Goal: Task Accomplishment & Management: Use online tool/utility

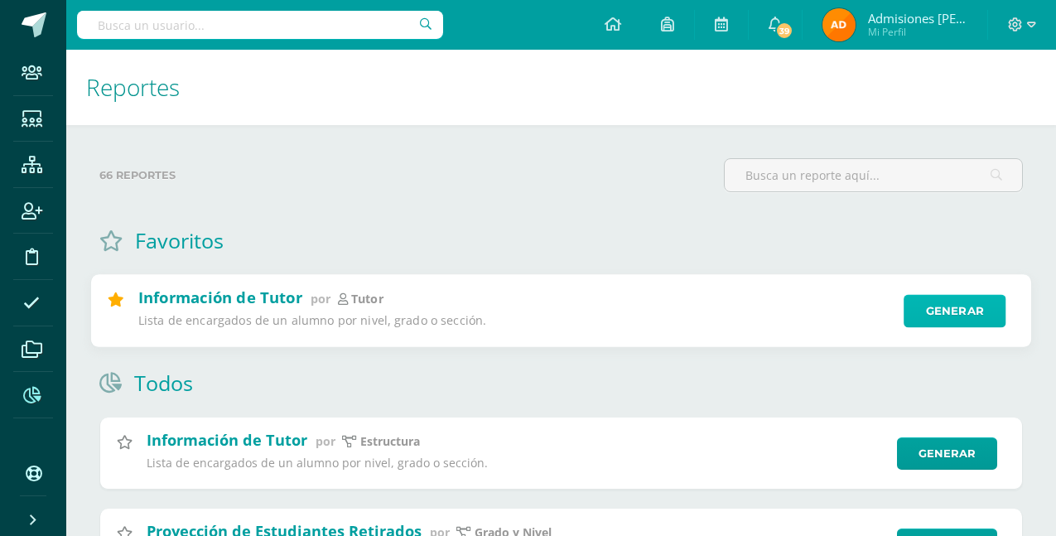
click at [958, 308] on link "Generar" at bounding box center [955, 311] width 102 height 33
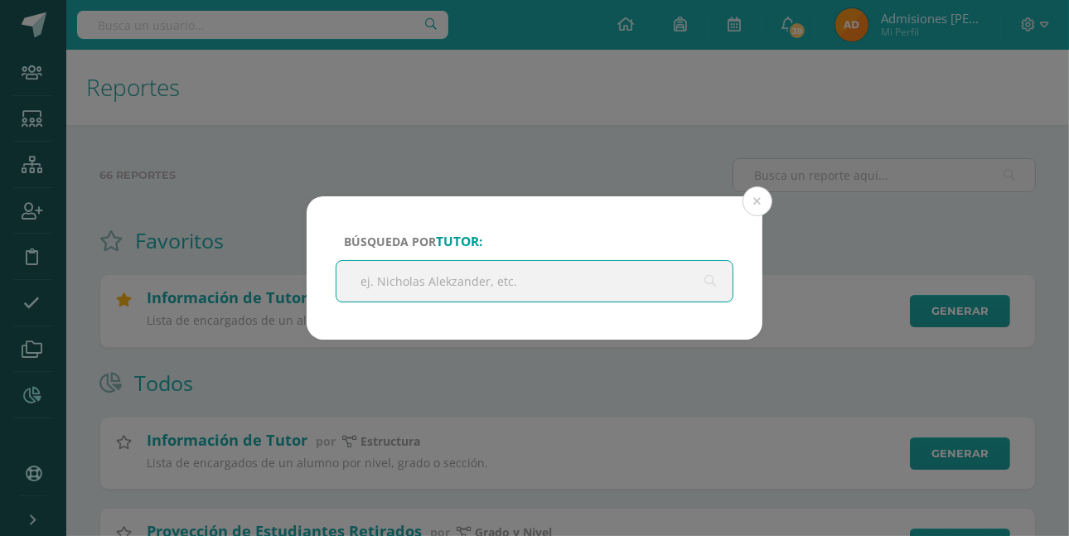
drag, startPoint x: 825, startPoint y: 242, endPoint x: 816, endPoint y: 242, distance: 9.1
click at [824, 242] on div "Búsqueda por tutor: Cancelar Generar Descargar como HTML Descargar como PDF Des…" at bounding box center [535, 267] width 1056 height 143
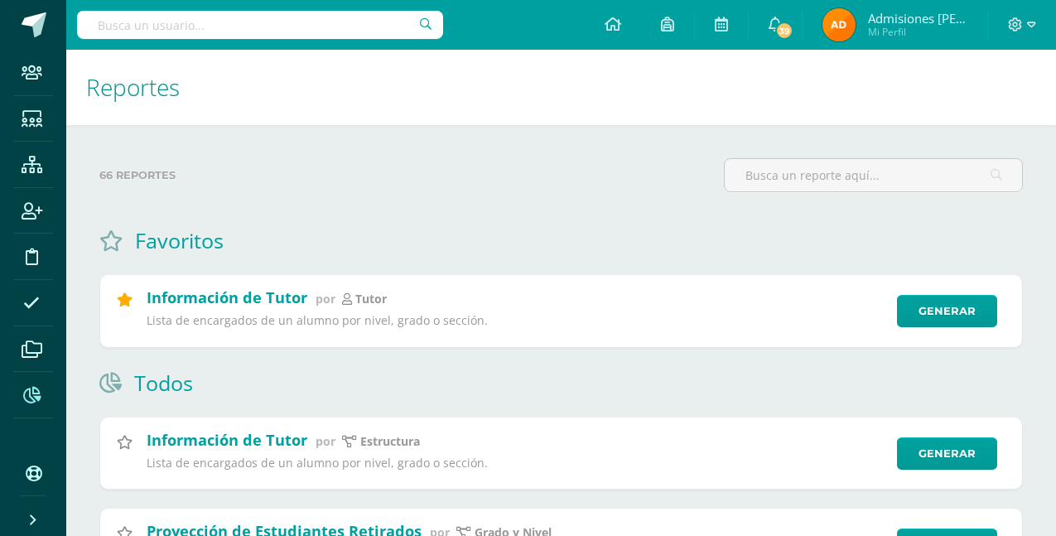
click at [124, 23] on input "text" at bounding box center [260, 25] width 366 height 28
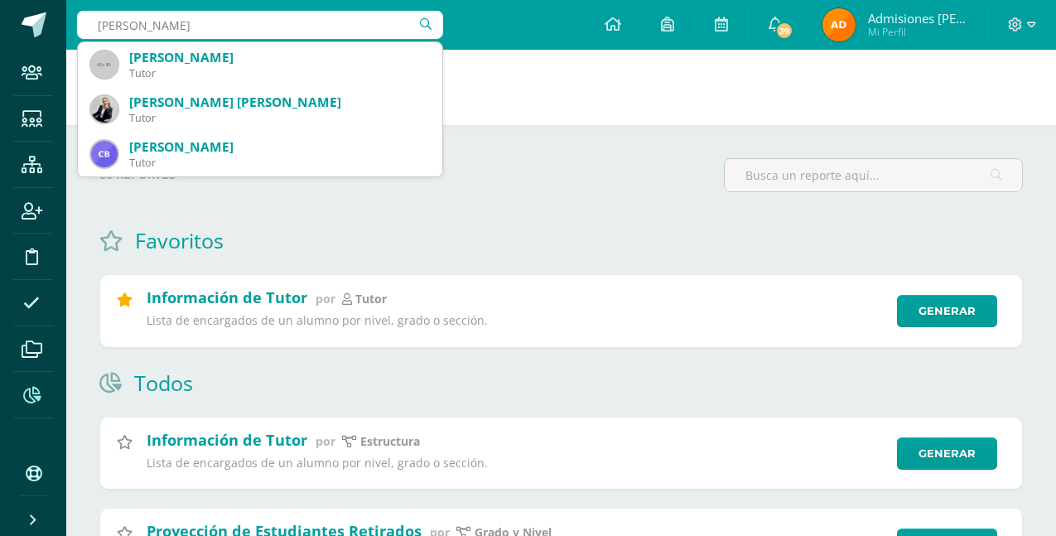
type input "Cardona Gamez"
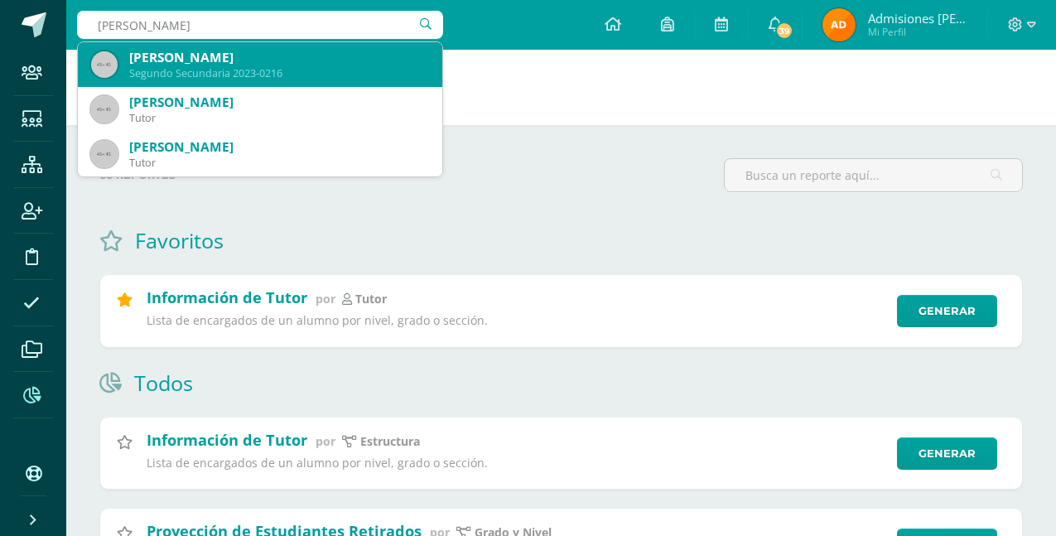
click at [150, 66] on div "Segundo Secundaria 2023-0216" at bounding box center [279, 73] width 300 height 14
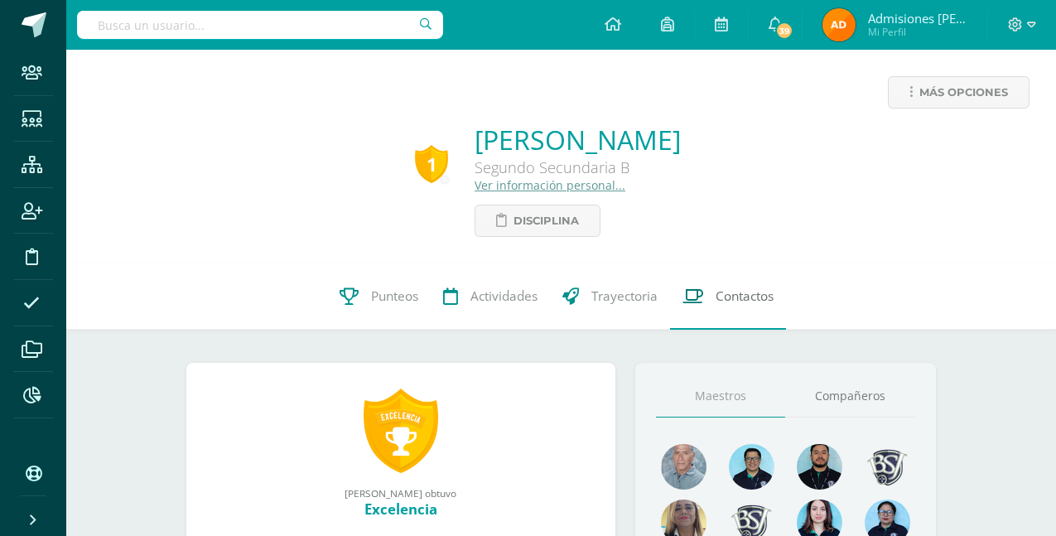
click at [723, 293] on span "Contactos" at bounding box center [745, 296] width 58 height 17
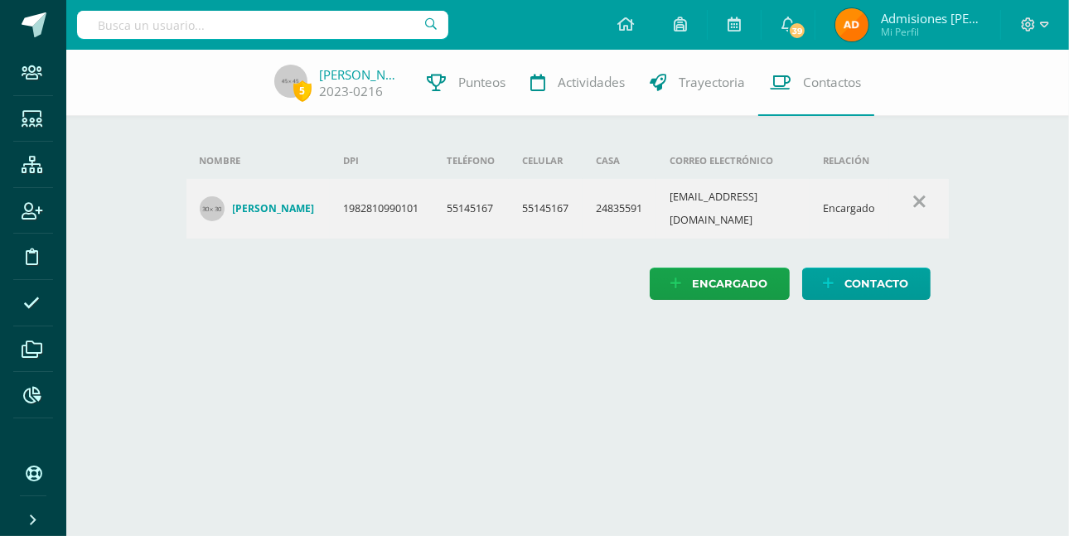
click at [284, 202] on h4 "[PERSON_NAME]" at bounding box center [274, 208] width 82 height 13
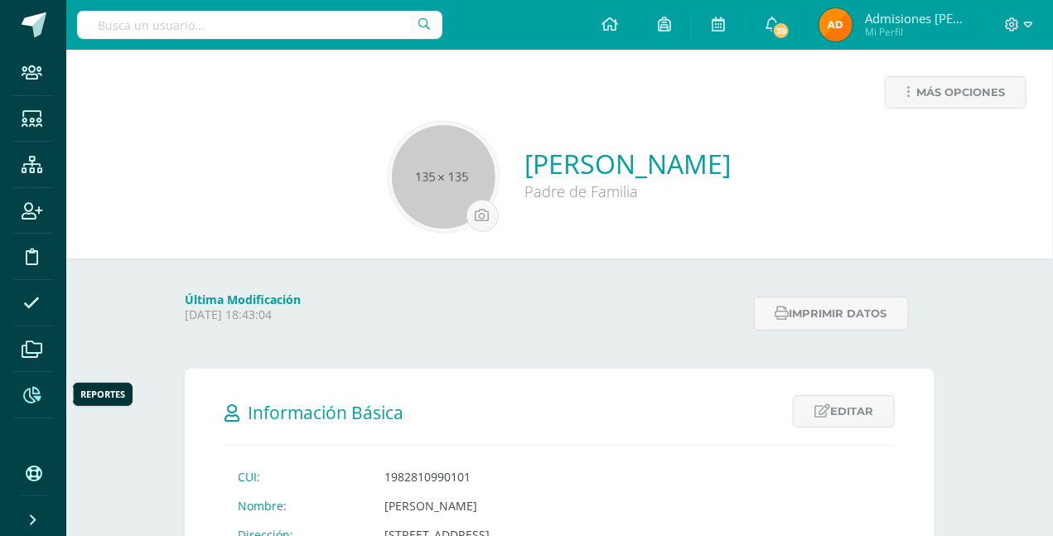
click at [36, 388] on icon at bounding box center [31, 395] width 17 height 17
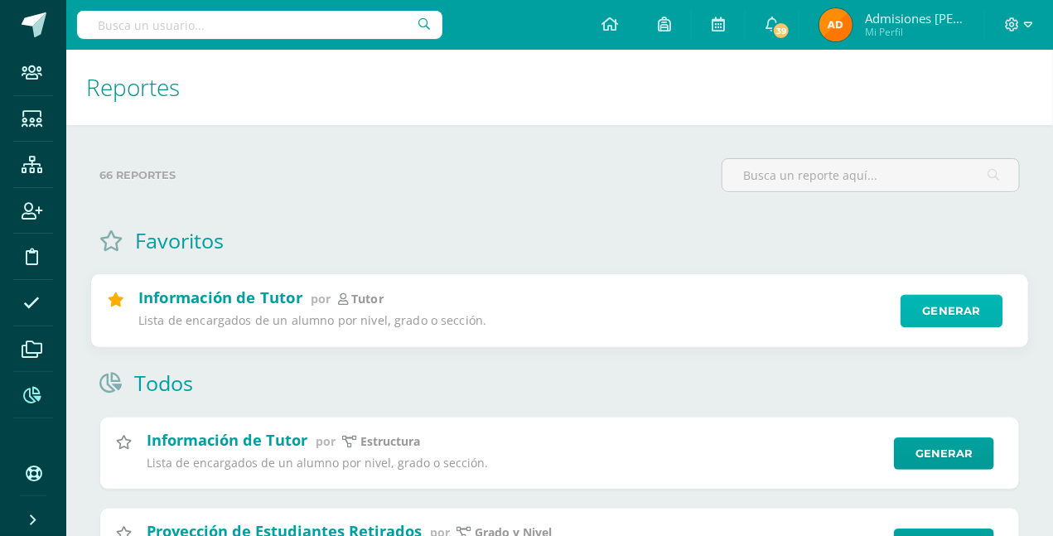
click at [937, 306] on link "Generar" at bounding box center [952, 311] width 102 height 33
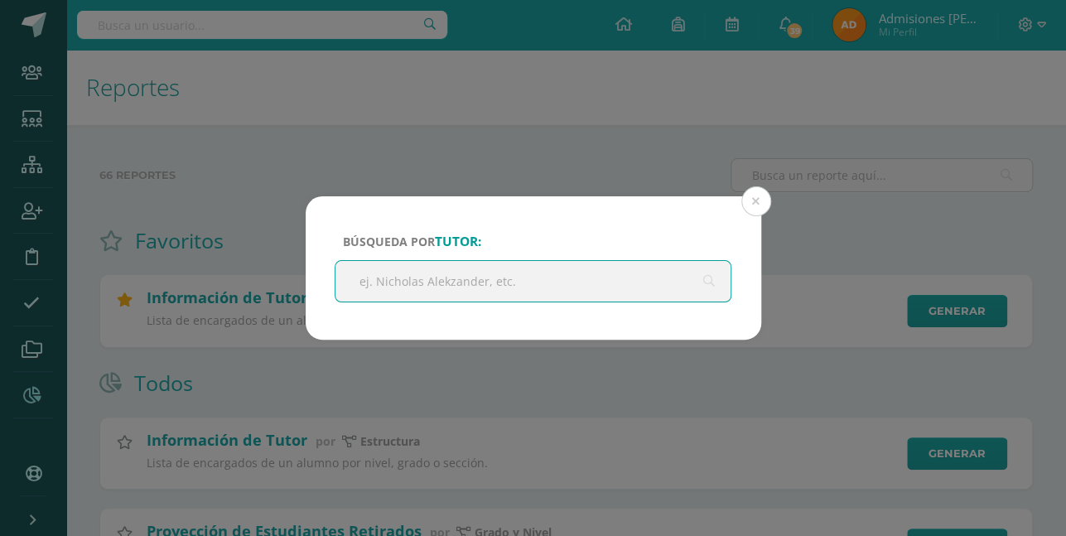
click at [452, 289] on input "text" at bounding box center [534, 281] width 396 height 41
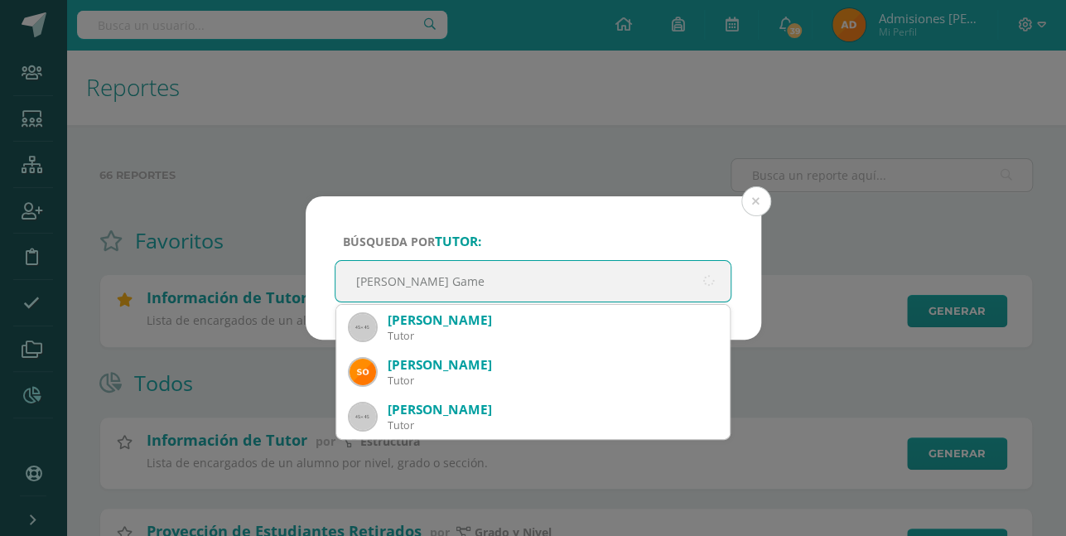
type input "[PERSON_NAME]"
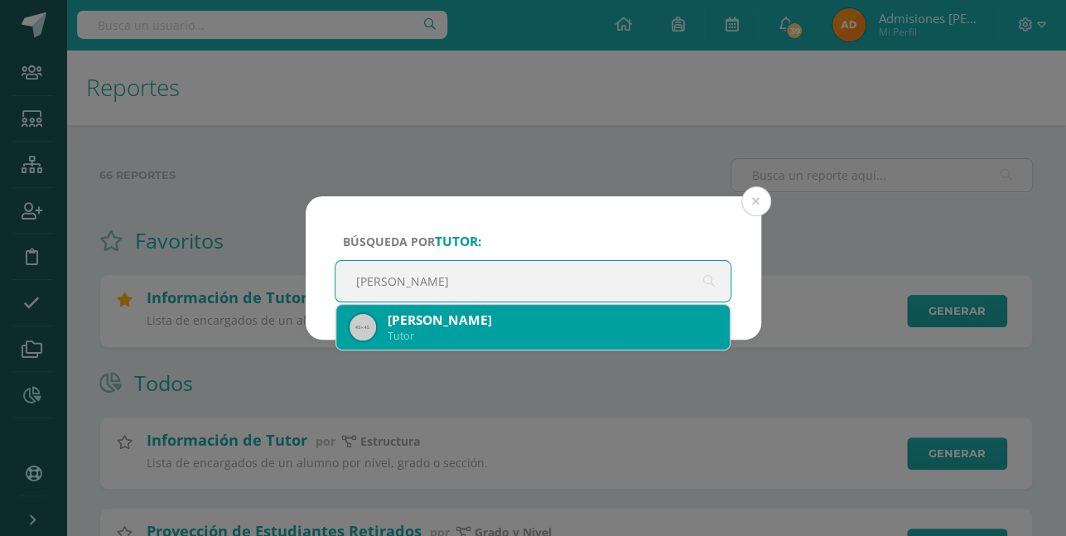
click at [479, 326] on div "[PERSON_NAME]" at bounding box center [553, 320] width 330 height 17
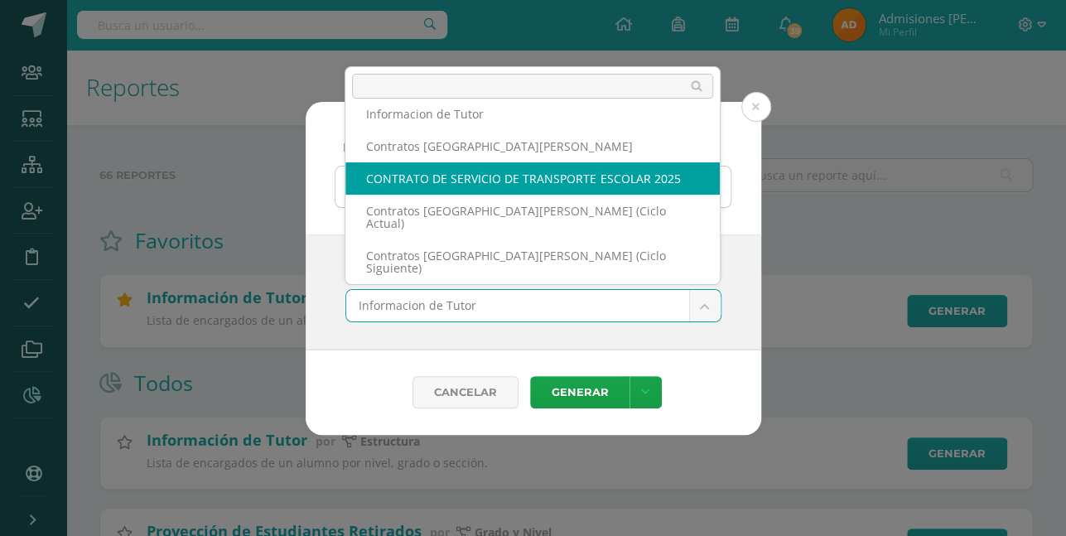
scroll to position [83, 0]
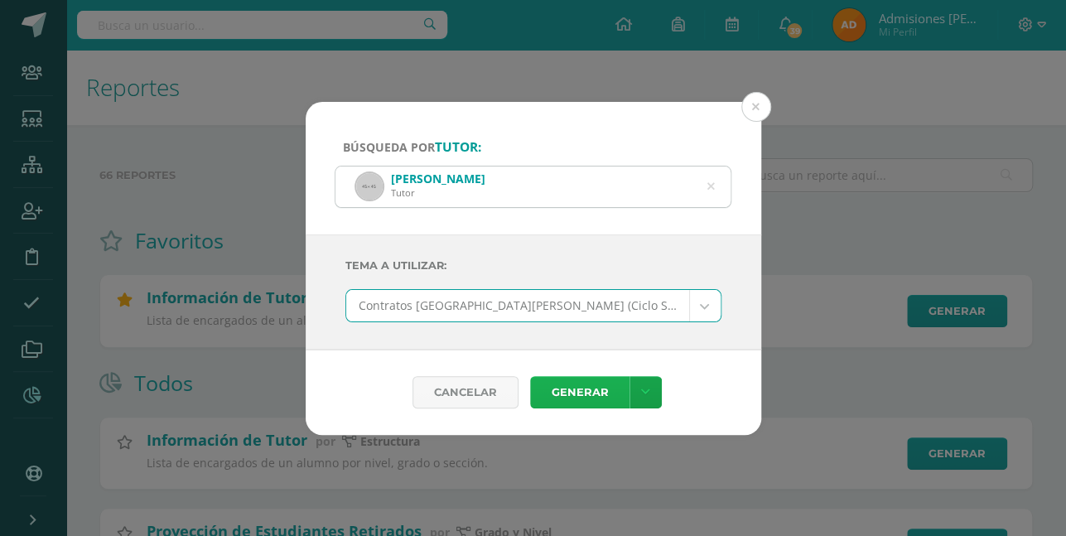
click at [587, 384] on link "Generar" at bounding box center [579, 392] width 99 height 32
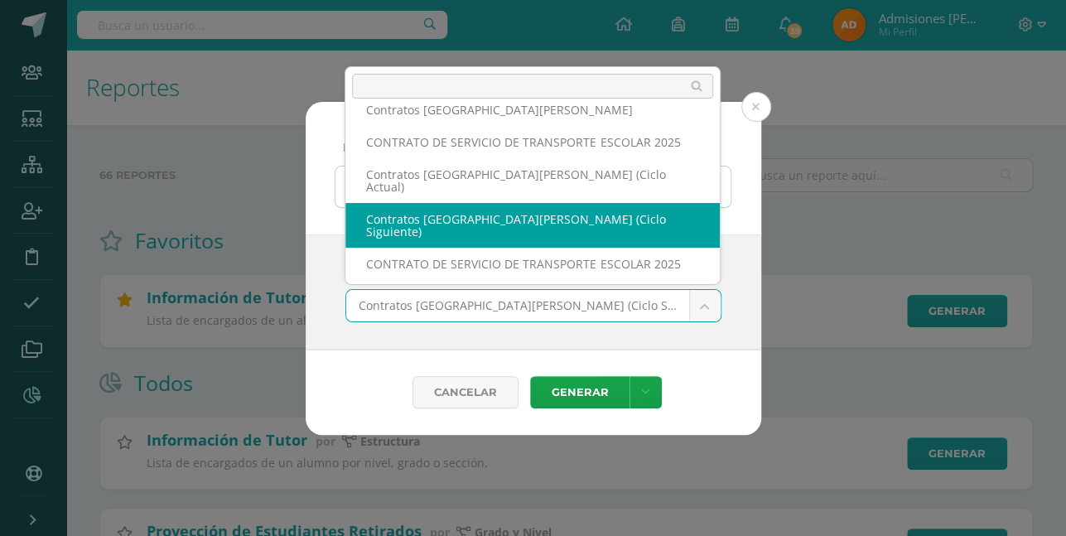
scroll to position [21, 0]
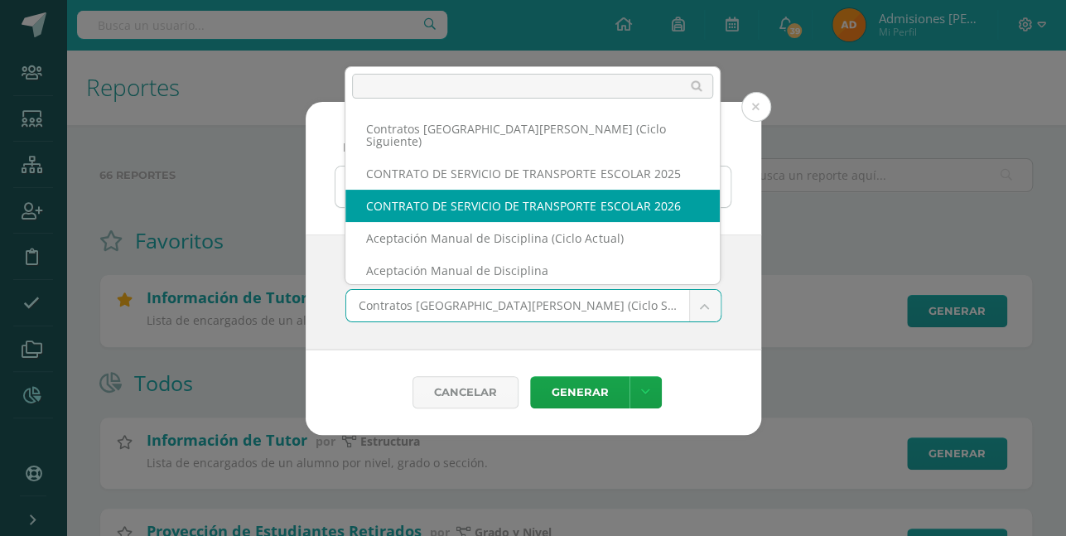
scroll to position [186, 0]
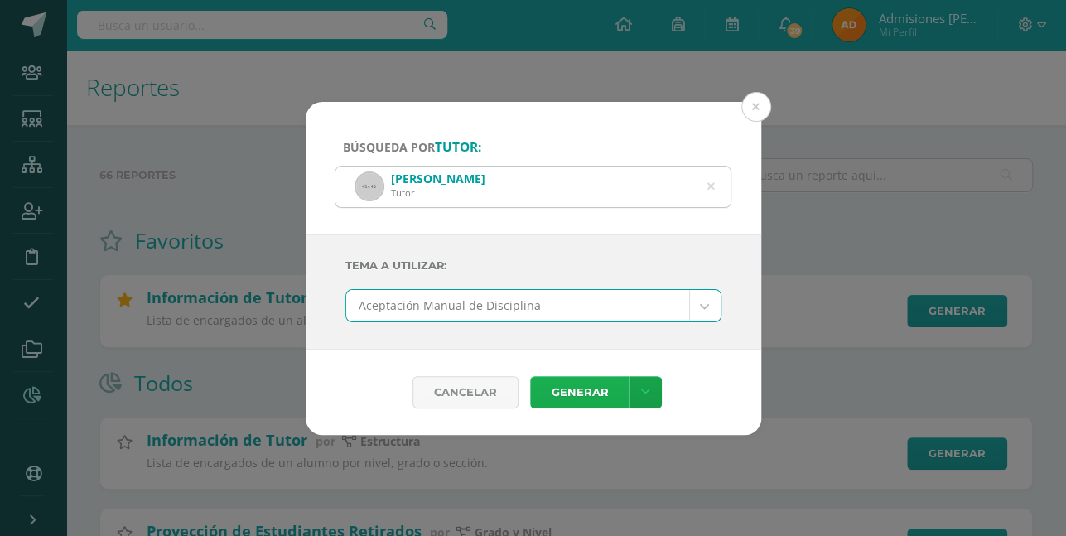
click at [595, 388] on link "Generar" at bounding box center [579, 392] width 99 height 32
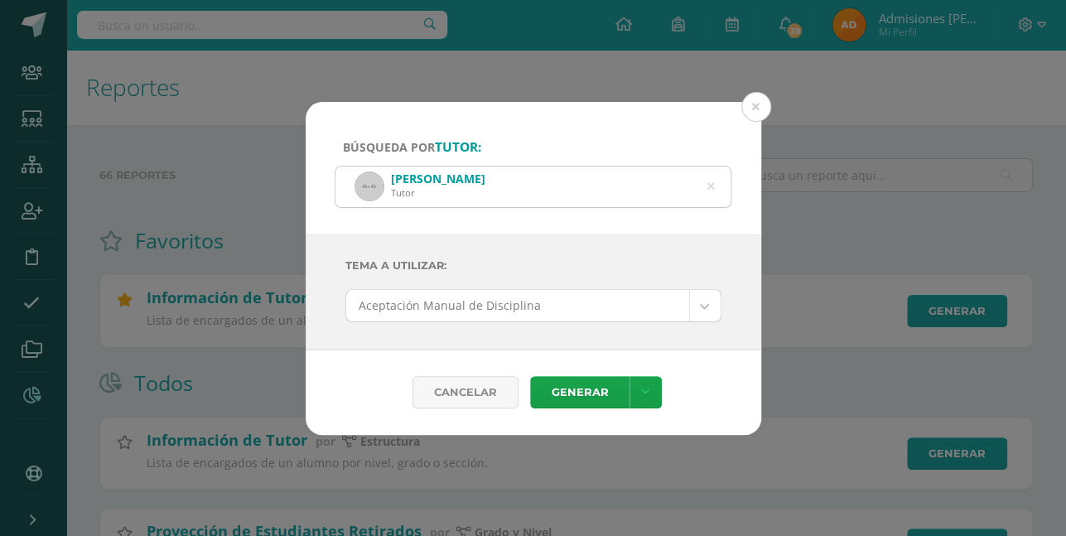
scroll to position [151, 0]
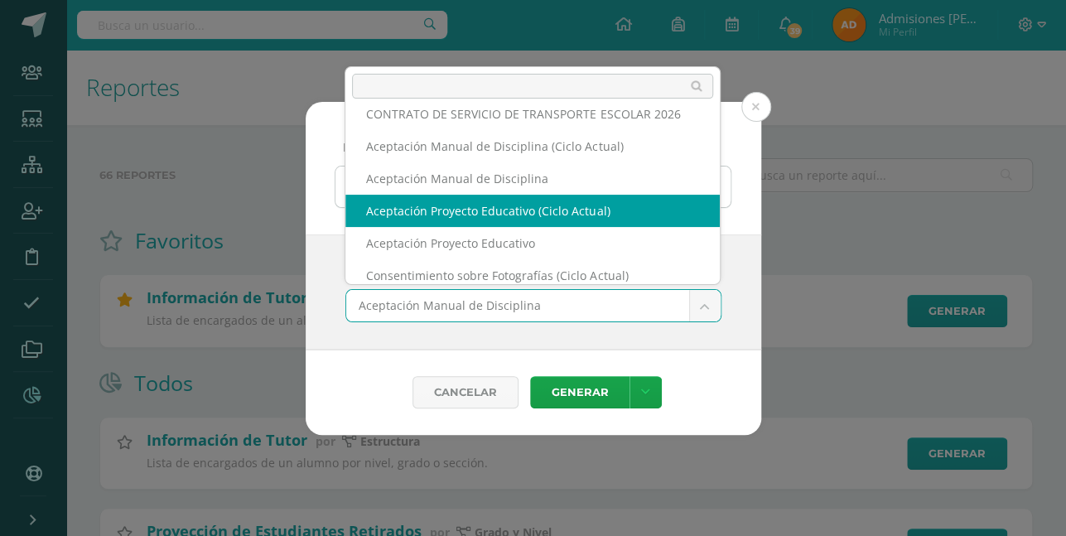
scroll to position [279, 0]
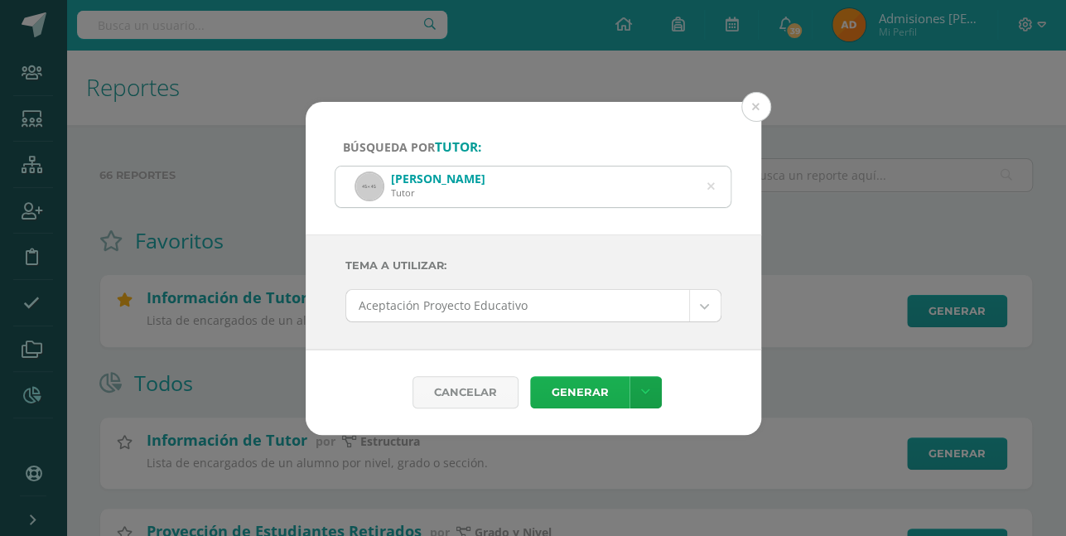
click at [588, 388] on link "Generar" at bounding box center [579, 392] width 99 height 32
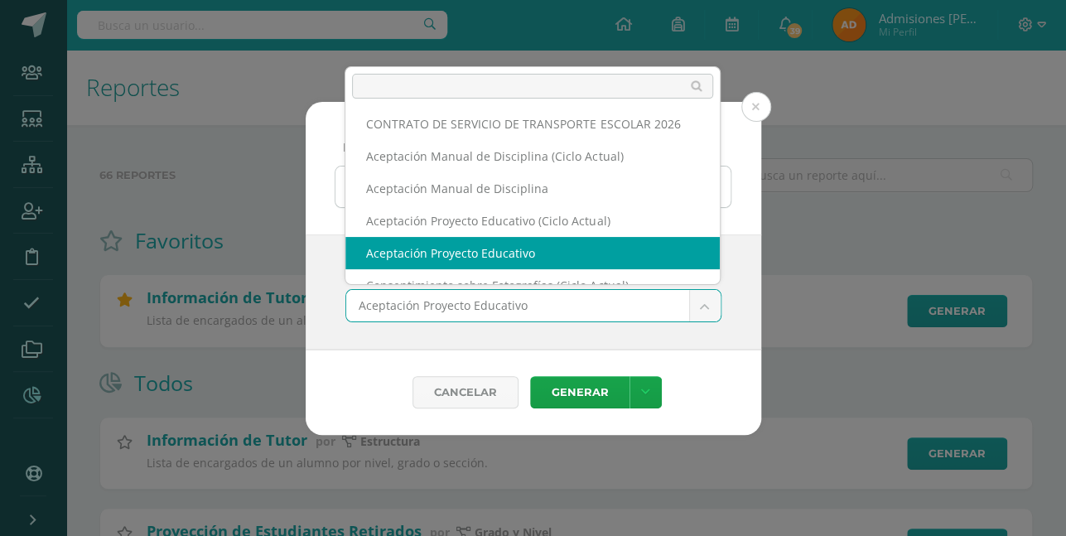
scroll to position [286, 0]
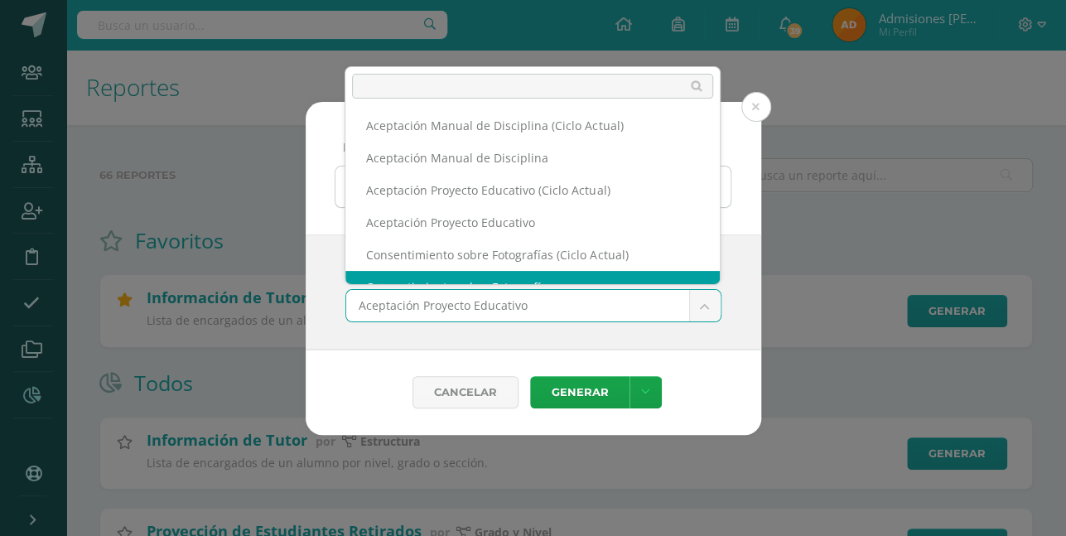
select select "112"
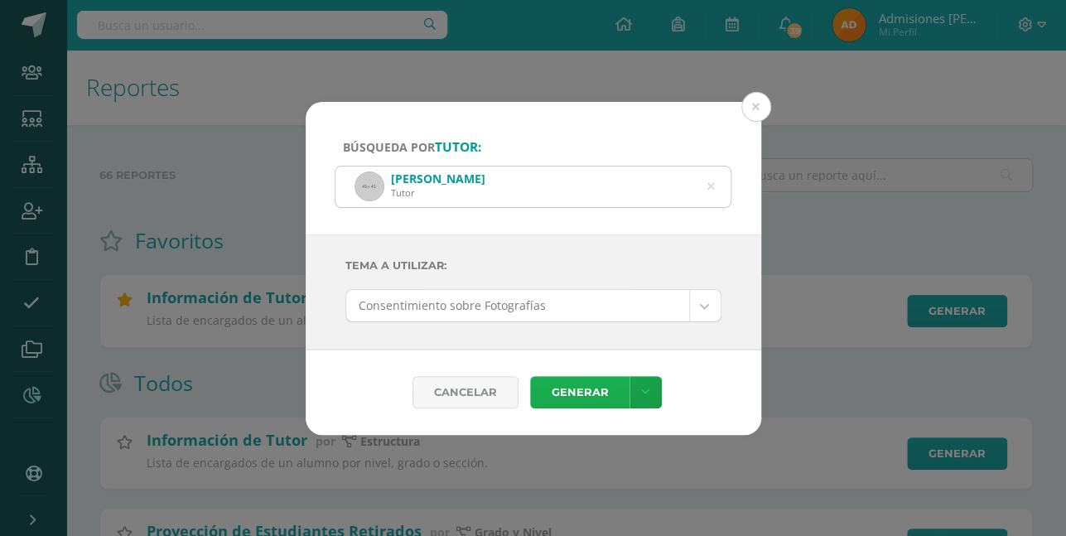
click at [583, 386] on link "Generar" at bounding box center [579, 392] width 99 height 32
